Goal: Navigation & Orientation: Go to known website

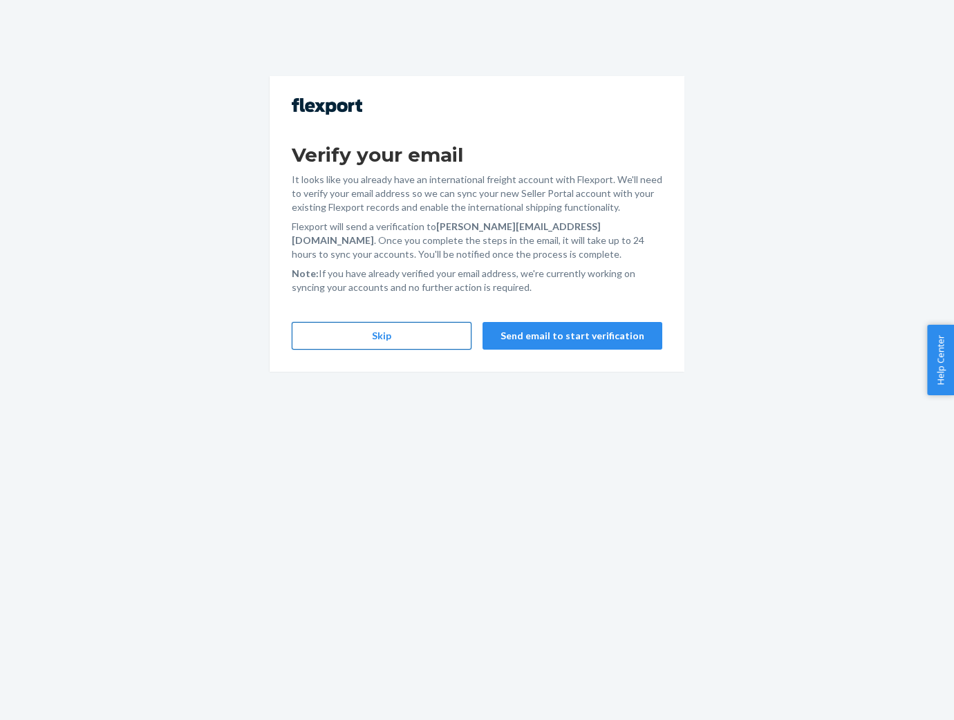
click at [390, 339] on button "Skip" at bounding box center [382, 336] width 180 height 28
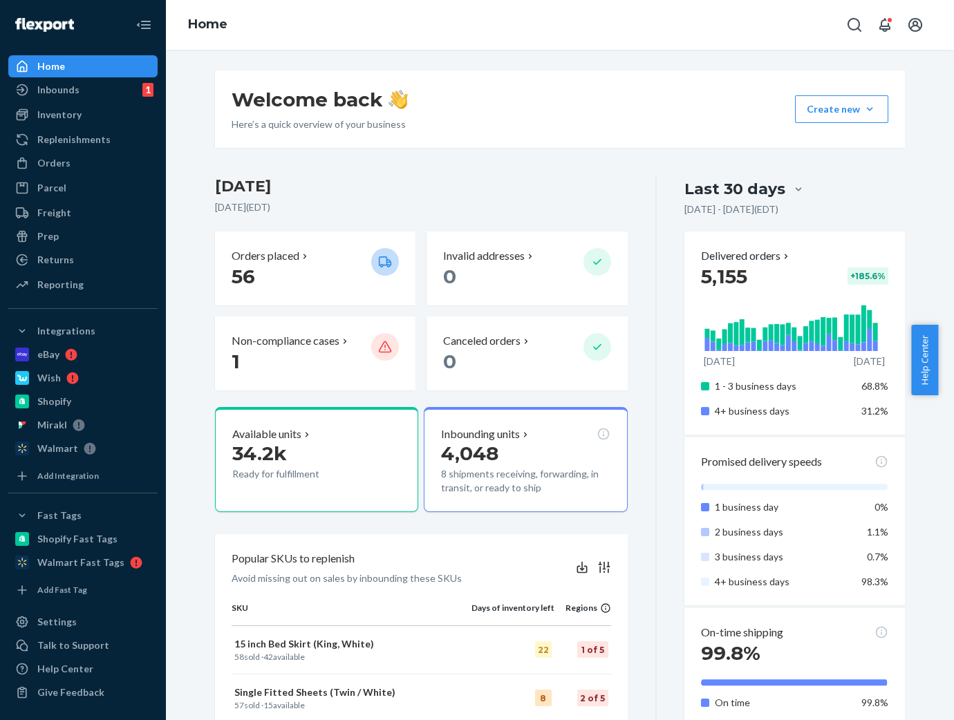
click at [607, 58] on div "Welcome back Here’s a quick overview of your business Create new Create new inb…" at bounding box center [560, 385] width 788 height 670
